Goal: Task Accomplishment & Management: Use online tool/utility

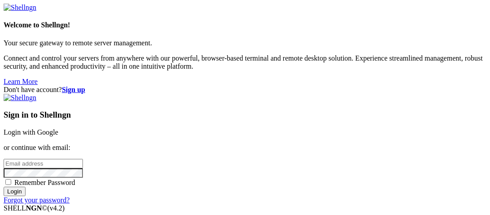
type input "root"
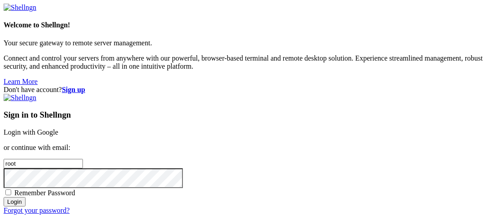
click at [58, 128] on link "Login with Google" at bounding box center [31, 132] width 55 height 8
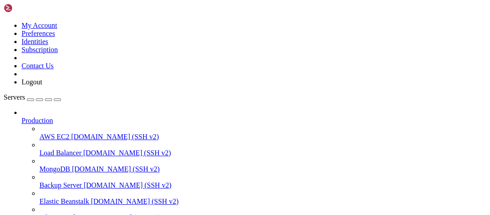
scroll to position [146, 0]
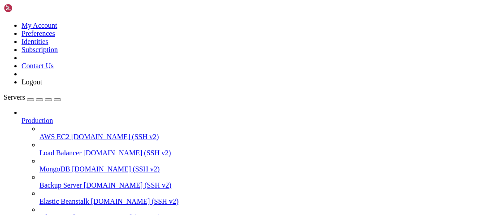
scroll to position [186, 0]
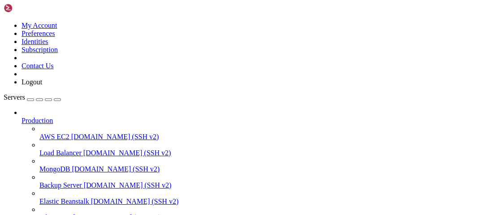
type input "/root/luasec/docs"
type textarea "<link rel="icon" href="/icon.png" type="image/png" />"
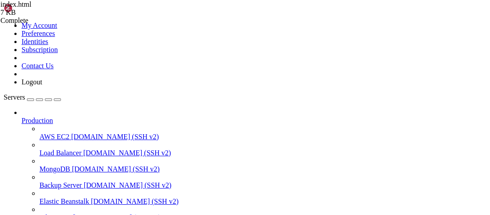
scroll to position [0, 0]
type textarea "<p class="text-slate-300 leading-relaxed">Luasec is a paid whitelist and authen…"
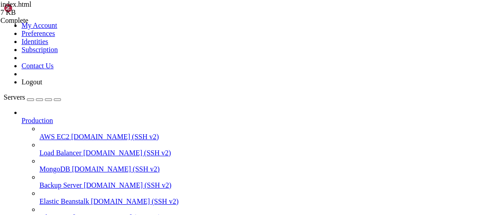
scroll to position [0, 0]
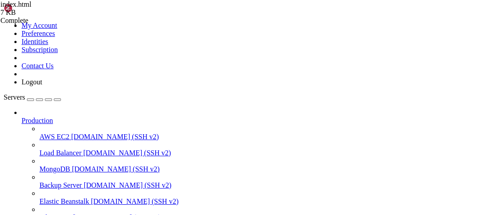
type textarea "</section>"
paste textarea
type textarea "</html>"
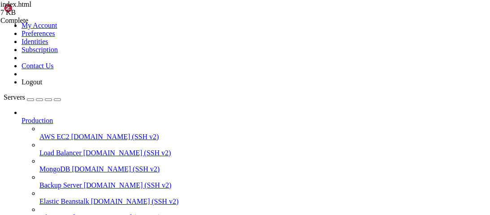
scroll to position [773, 0]
click at [90, 25] on div "Complete" at bounding box center [45, 21] width 90 height 8
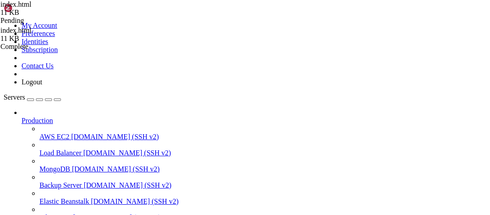
type textarea "</html>"
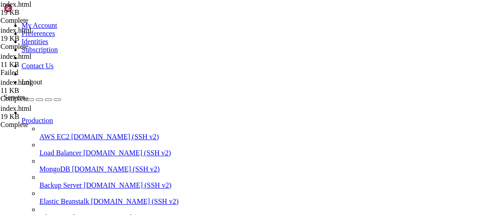
type textarea "</html>"
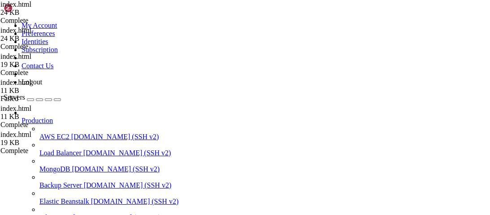
type textarea "</html>"
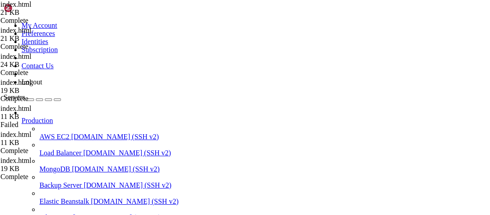
type textarea "</html>"
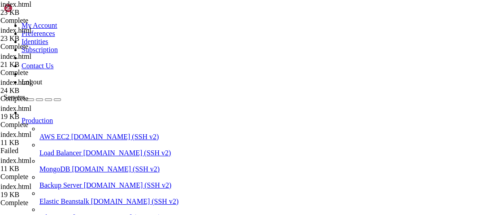
type textarea "</html>"
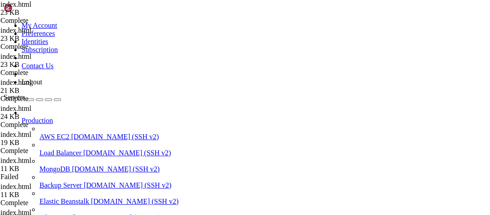
type textarea "</html>"
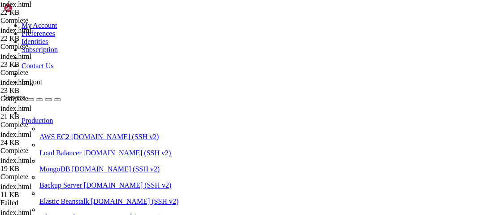
type textarea "</html>"
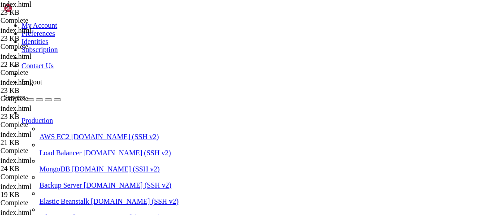
type textarea "</html>"
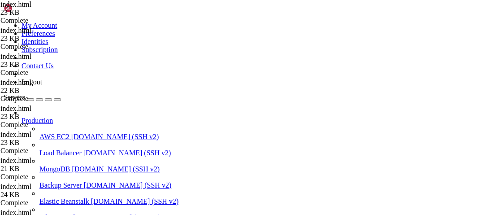
type textarea "</html>"
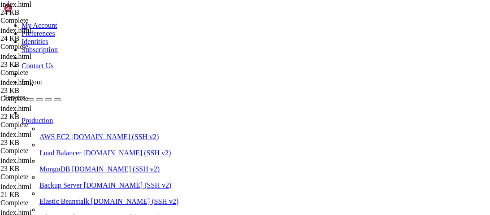
type textarea "</html>"
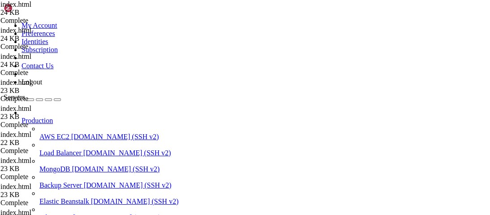
type textarea "</html>"
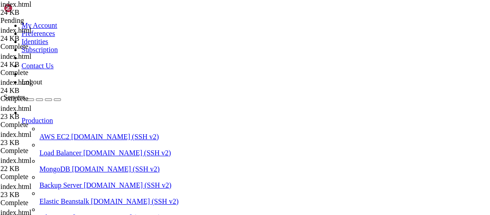
type textarea "</html>"
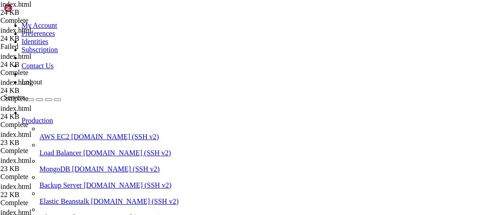
type textarea "</body> </html>"
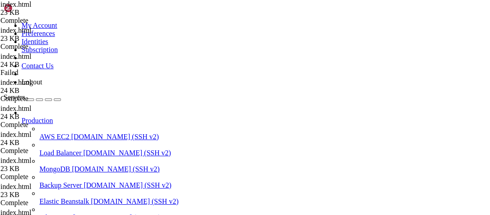
scroll to position [0, 0]
type textarea "<html>"
type textarea "<head>"
type textarea "</head>"
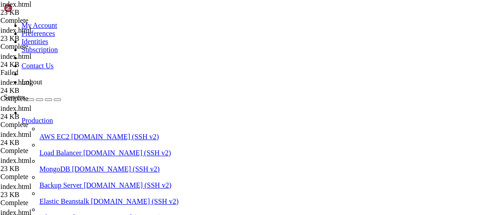
type textarea "<body>"
type textarea "</body>"
type textarea "<script>"
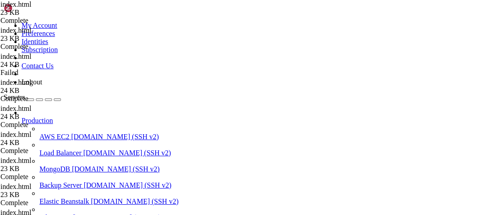
scroll to position [0, 5]
type textarea "const content = await fetch("[URL][DOMAIN_NAME]");"
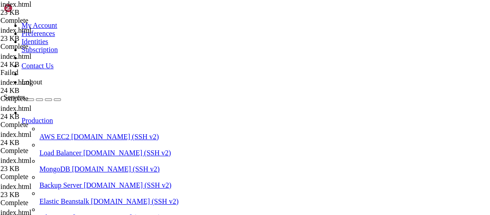
type textarea "const text = await content.text"
type textarea "</script> </html>"
paste textarea
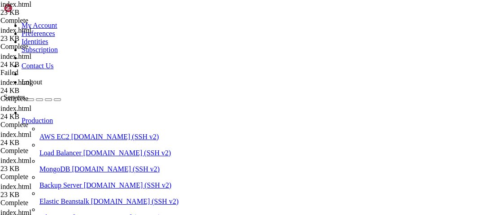
scroll to position [0, 0]
type textarea "</html>"
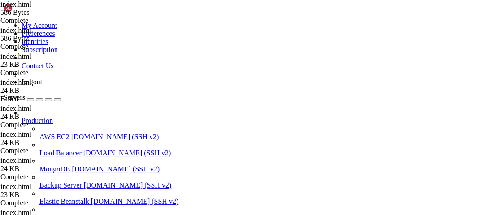
type textarea "</html>"
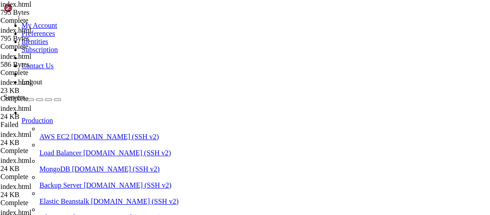
type textarea "</html>"
